Goal: Task Accomplishment & Management: Complete application form

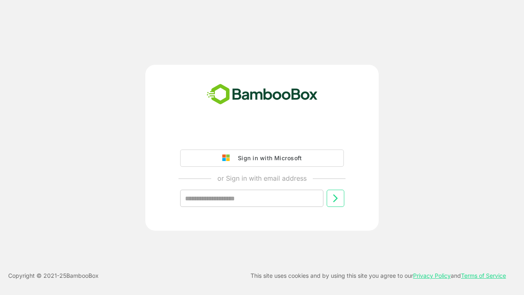
type input "**********"
click at [335, 198] on icon at bounding box center [335, 198] width 10 height 10
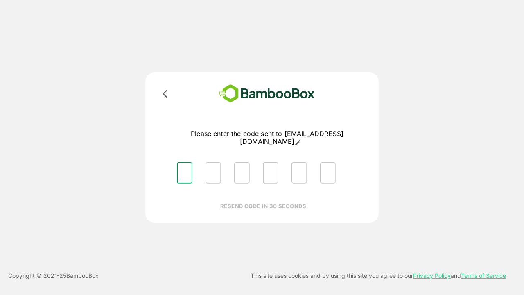
type input "*"
